Goal: Obtain resource: Download file/media

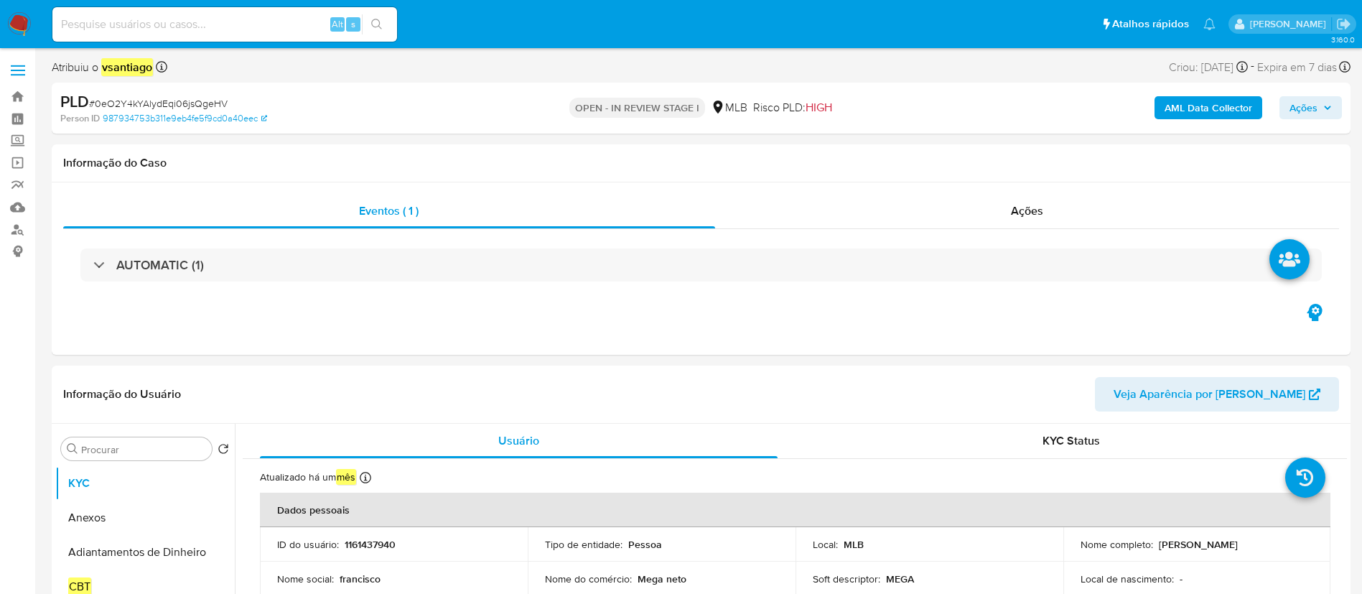
select select "10"
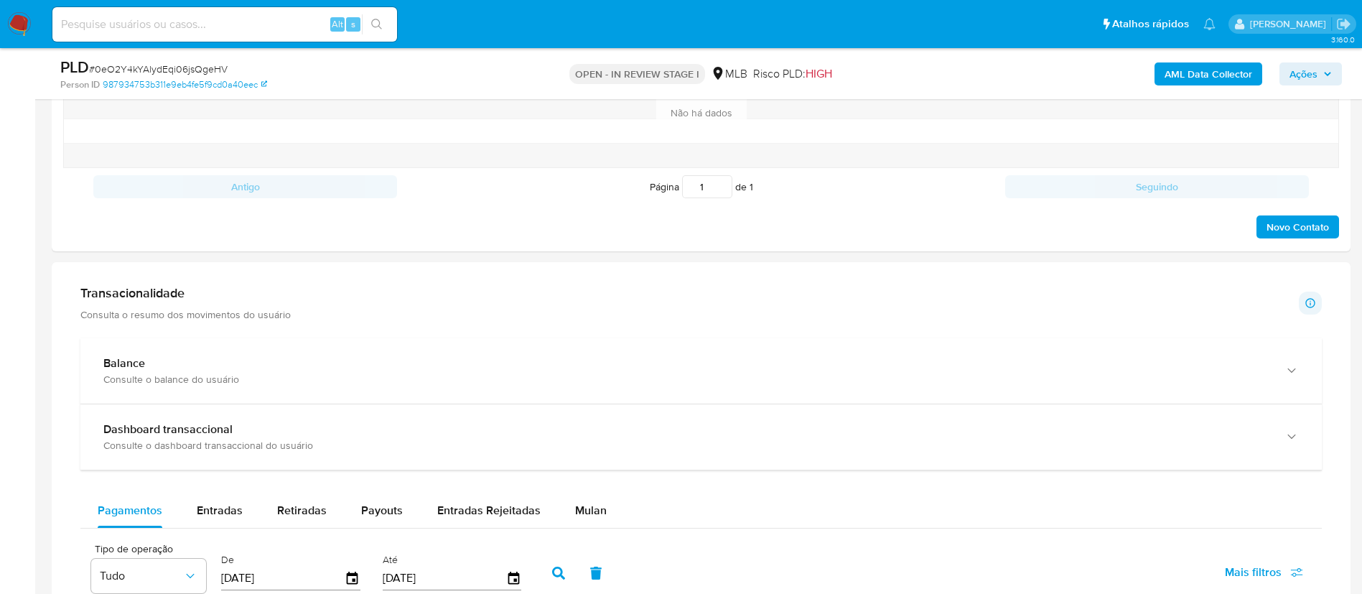
scroll to position [1077, 0]
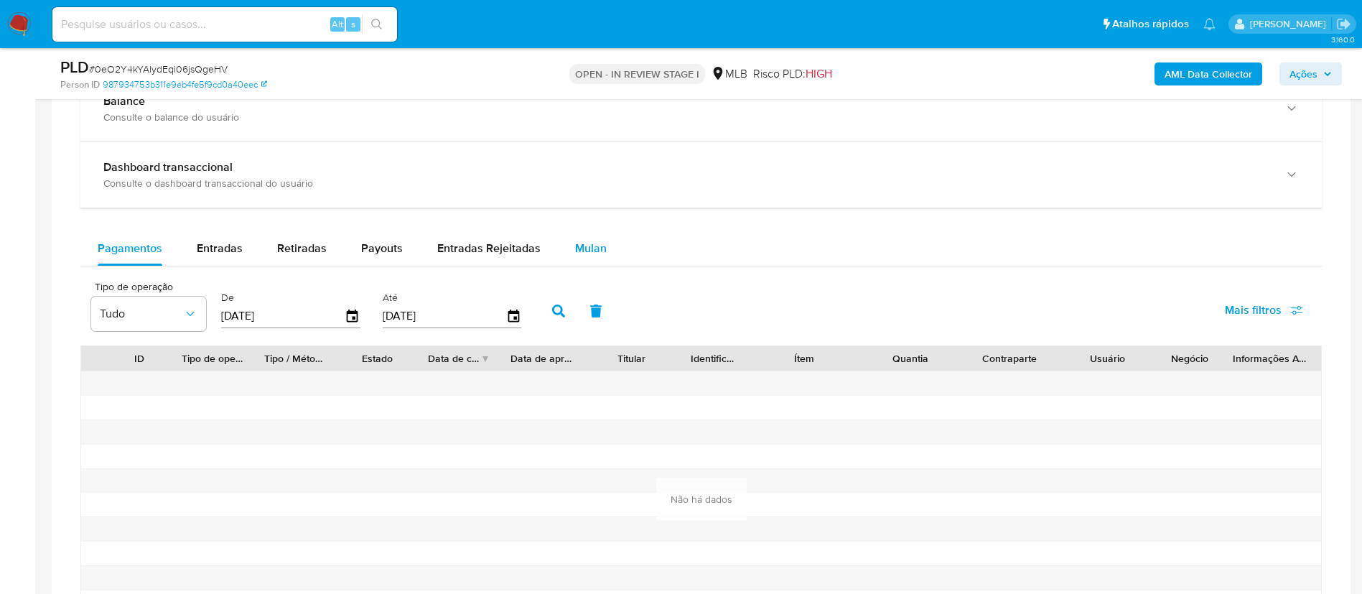
click at [567, 236] on button "Mulan" at bounding box center [591, 248] width 66 height 34
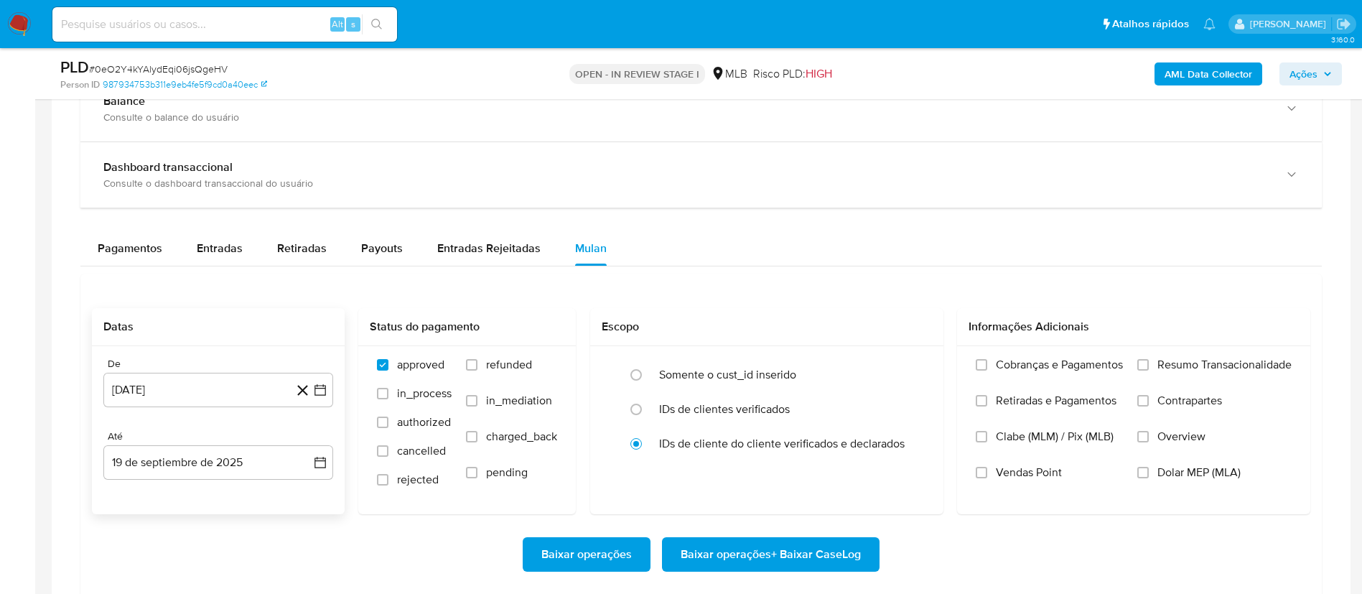
click at [208, 408] on div "De [DATE] [DATE] Até 19 de septiembre de 2025 [DATE]" at bounding box center [218, 430] width 253 height 168
click at [207, 398] on button "[DATE]" at bounding box center [218, 390] width 230 height 34
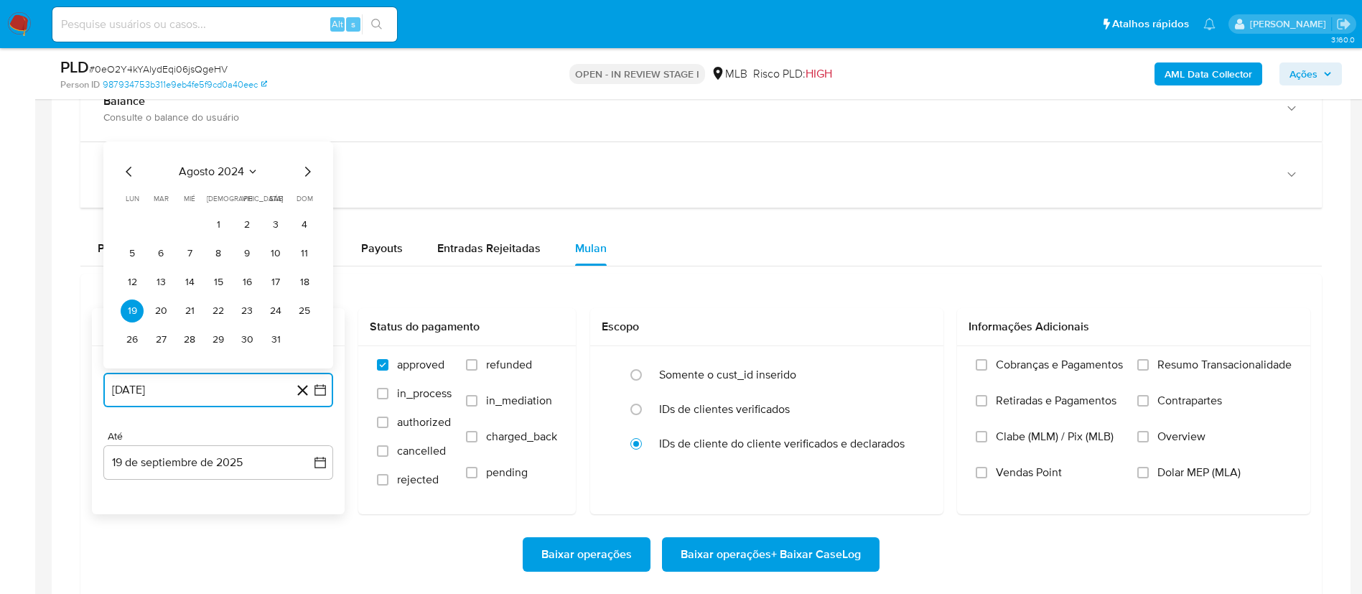
click at [314, 169] on icon "Mes siguiente" at bounding box center [307, 171] width 17 height 17
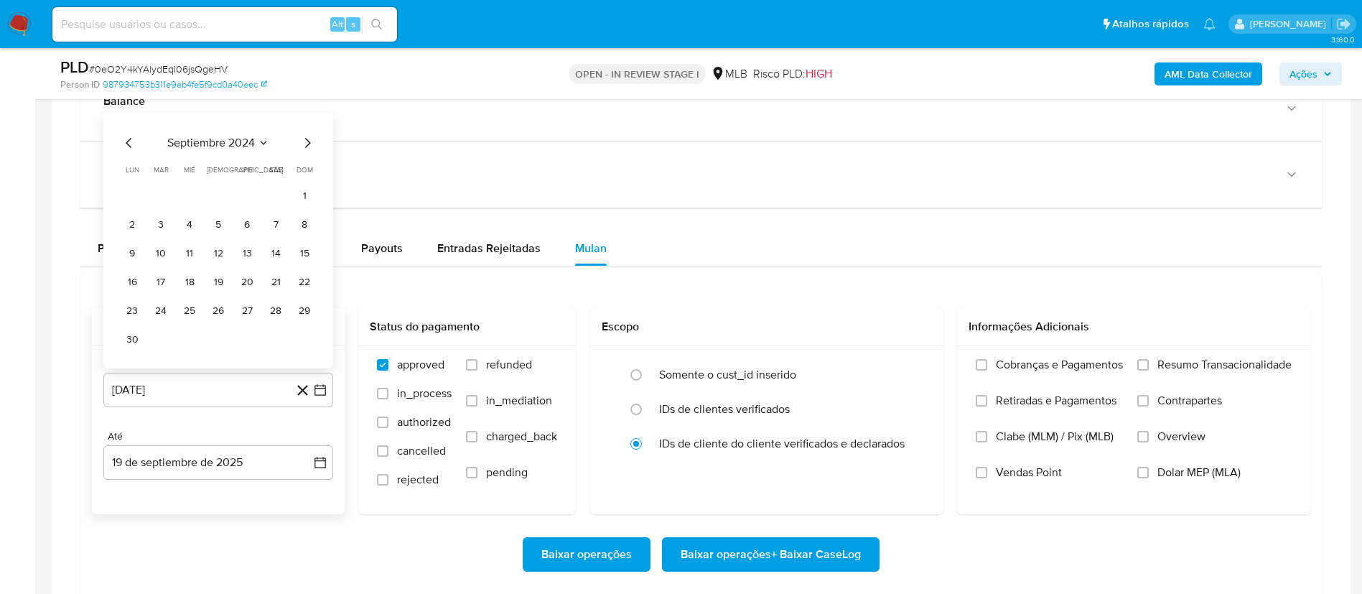
click at [314, 169] on th "[PERSON_NAME]" at bounding box center [304, 169] width 23 height 11
click at [309, 143] on icon "Mes siguiente" at bounding box center [308, 143] width 6 height 10
click at [309, 143] on div "octubre 2024 octubre 2024 lun lunes mar martes mié miércoles jue jueves vie vie…" at bounding box center [218, 254] width 230 height 227
click at [311, 177] on icon "Mes siguiente" at bounding box center [307, 171] width 17 height 17
click at [309, 167] on icon "Mes siguiente" at bounding box center [307, 171] width 17 height 17
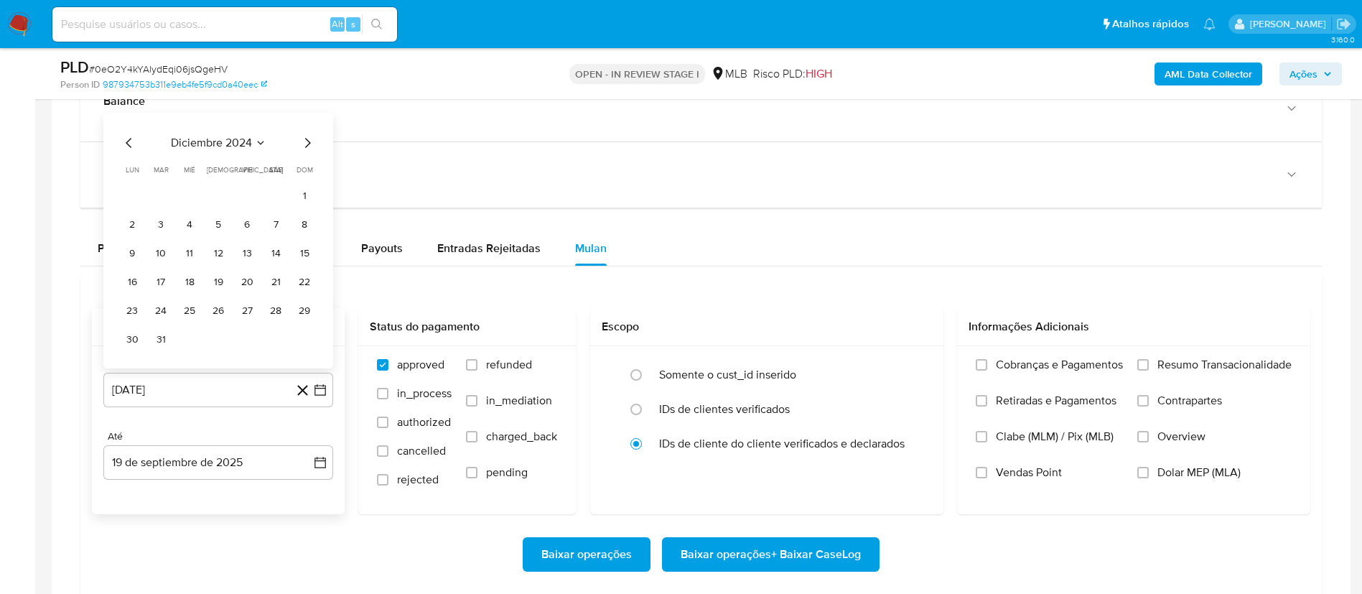
click at [309, 167] on span "dom" at bounding box center [304, 169] width 17 height 11
click at [309, 145] on icon "Mes siguiente" at bounding box center [307, 142] width 17 height 17
click at [312, 174] on icon "Mes siguiente" at bounding box center [307, 171] width 17 height 17
click at [134, 139] on icon "Mes anterior" at bounding box center [129, 142] width 17 height 17
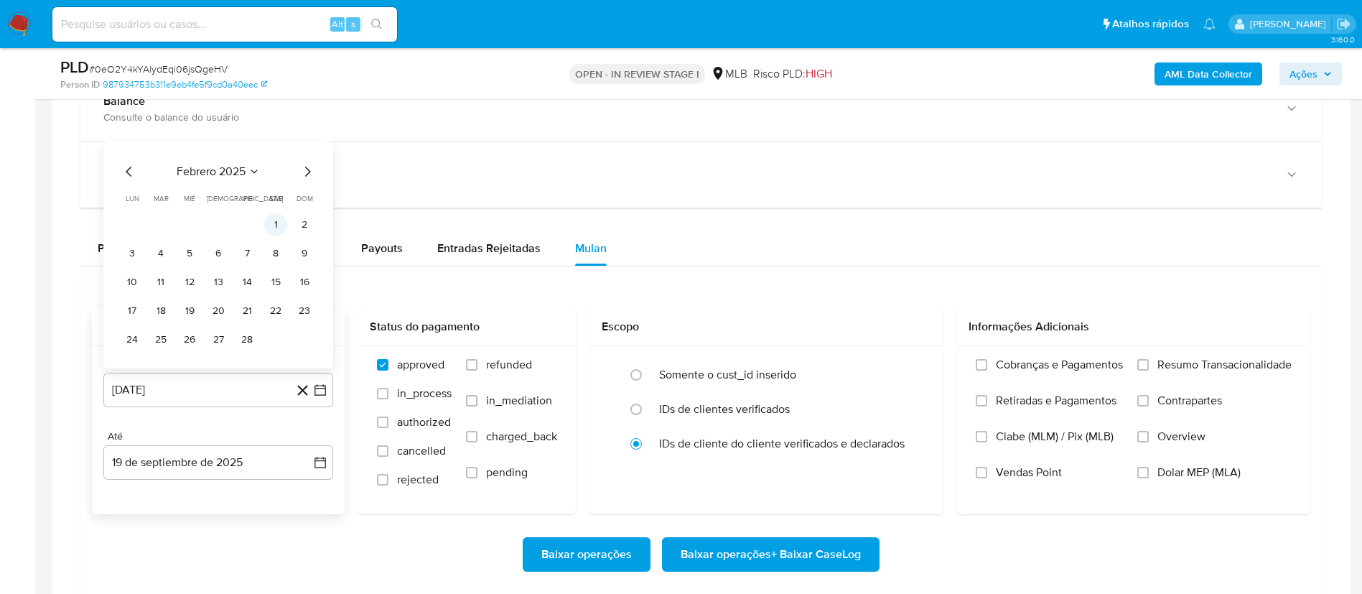
click at [273, 229] on button "1" at bounding box center [275, 224] width 23 height 23
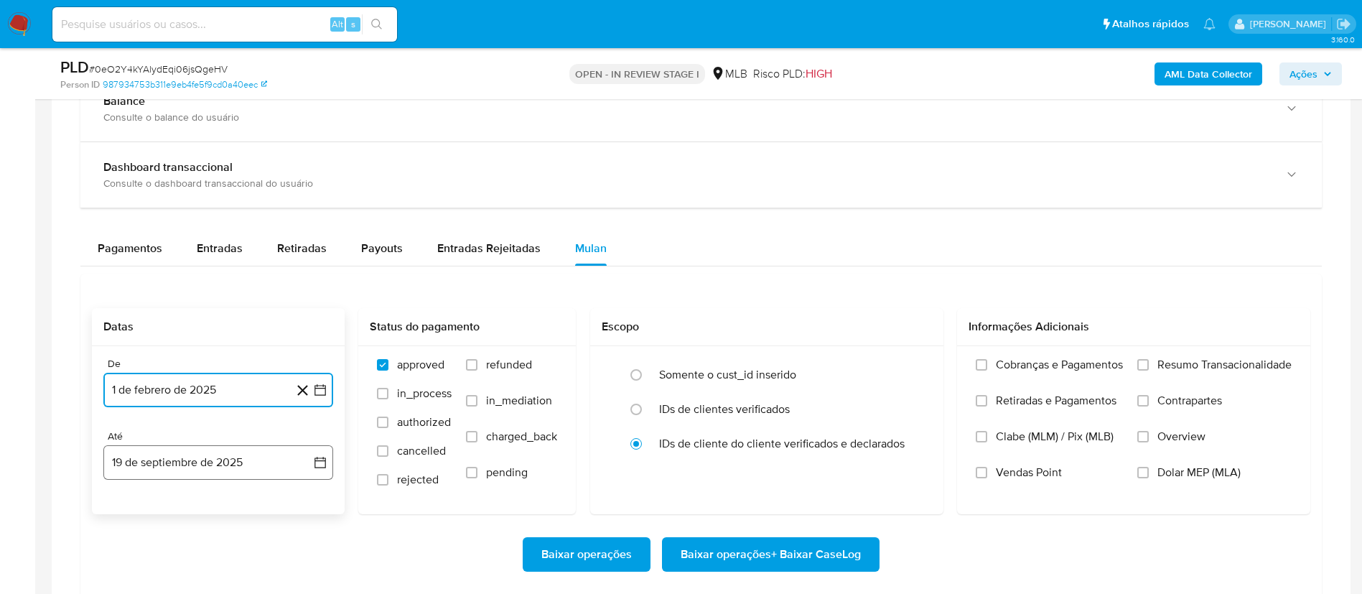
click at [169, 462] on button "19 de septiembre de 2025" at bounding box center [218, 462] width 230 height 34
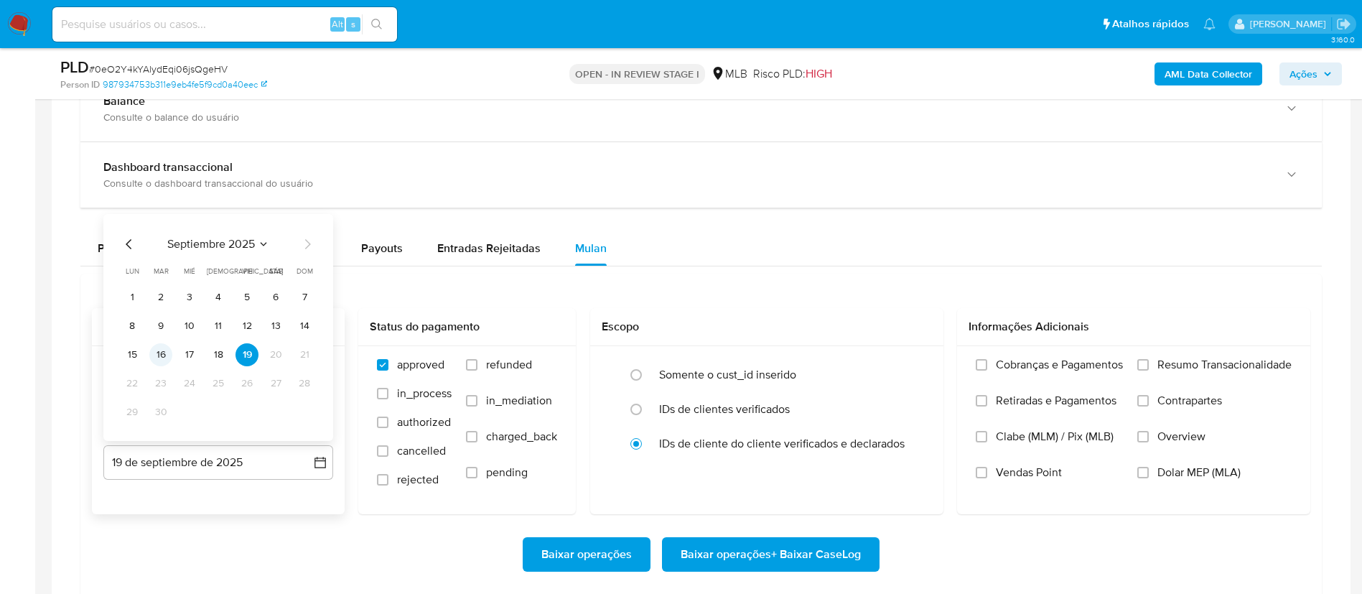
click at [159, 350] on button "16" at bounding box center [160, 354] width 23 height 23
click at [228, 538] on div "Baixar operações Baixar operações + Baixar CaseLog" at bounding box center [701, 554] width 1218 height 34
click at [785, 558] on span "Baixar operações + Baixar CaseLog" at bounding box center [770, 554] width 180 height 32
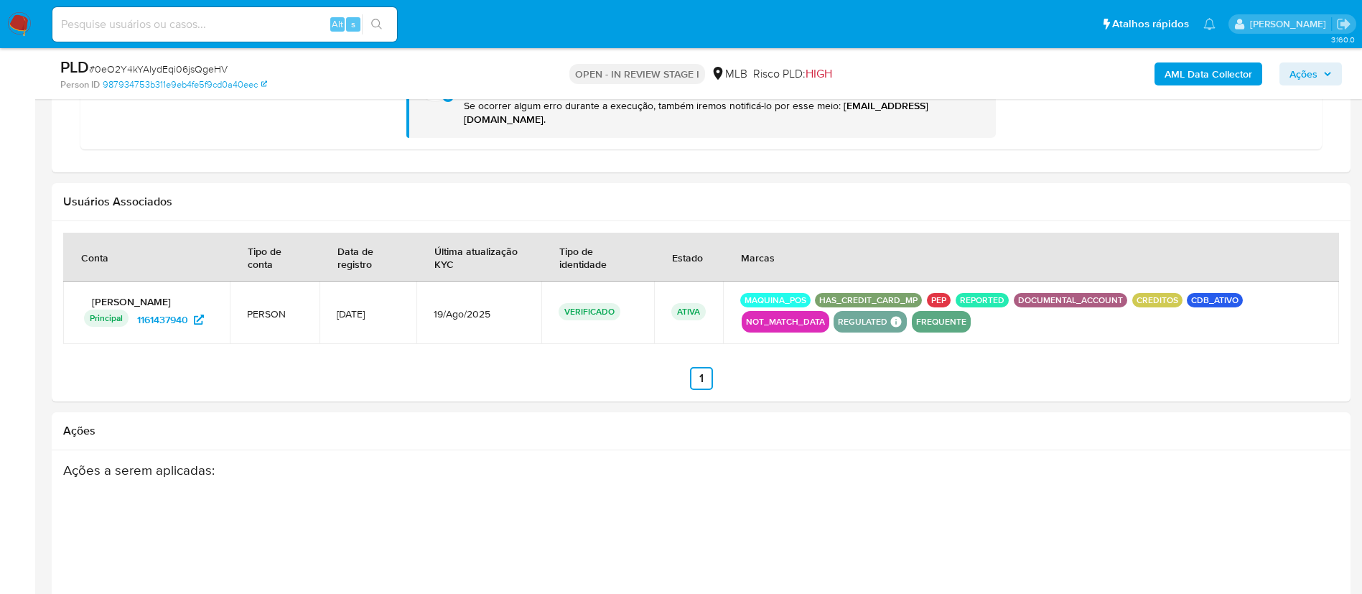
scroll to position [1400, 0]
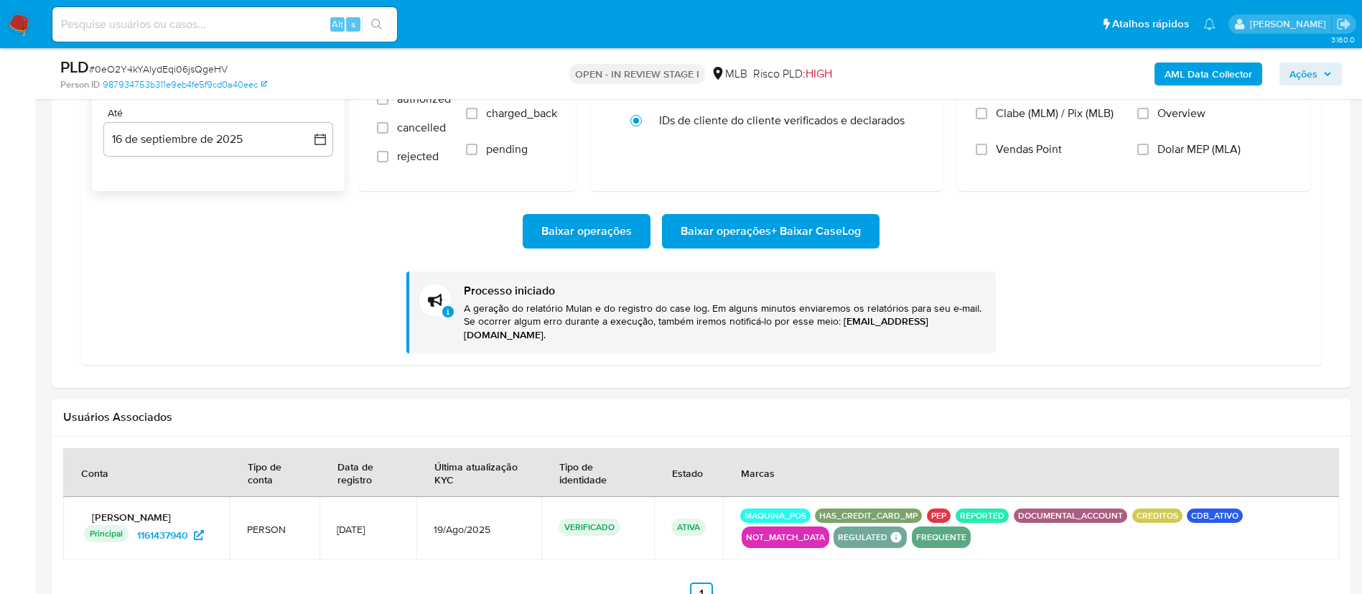
click at [266, 293] on div "Baixar operações Baixar operações + Baixar CaseLog Processo iniciado A geração …" at bounding box center [701, 272] width 1218 height 162
